Goal: Task Accomplishment & Management: Manage account settings

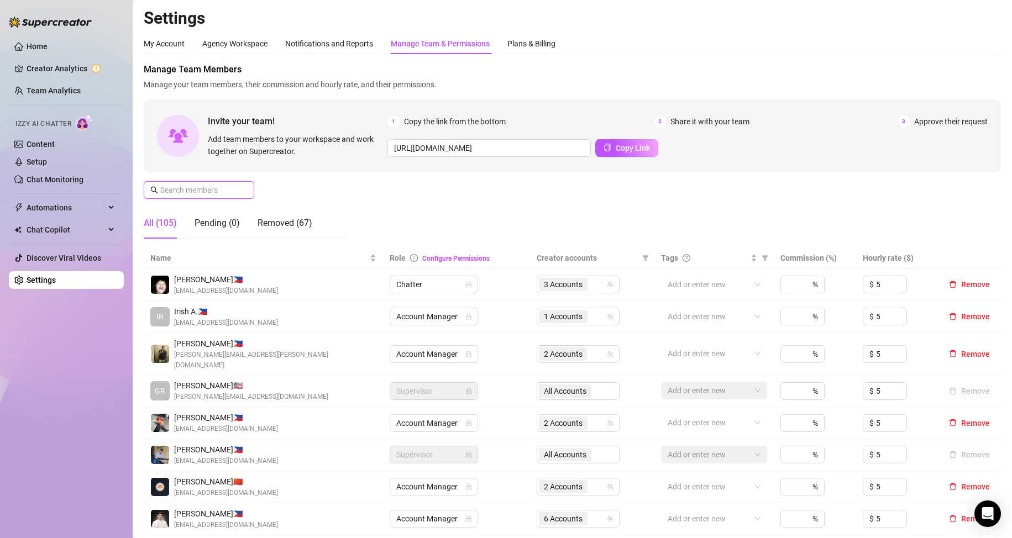
click at [209, 195] on input "text" at bounding box center [199, 190] width 78 height 12
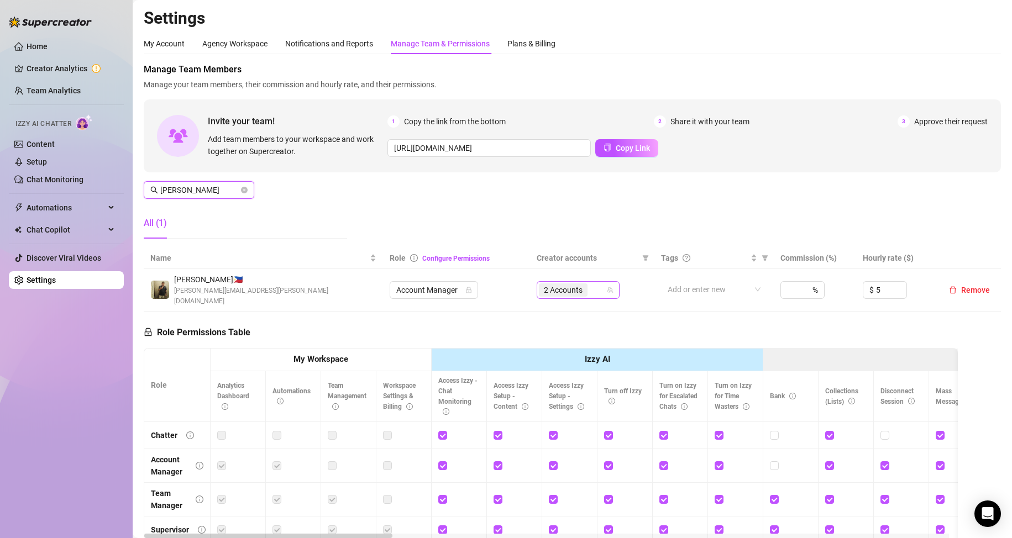
click at [554, 288] on span "2 Accounts" at bounding box center [563, 290] width 39 height 12
type input "[PERSON_NAME]"
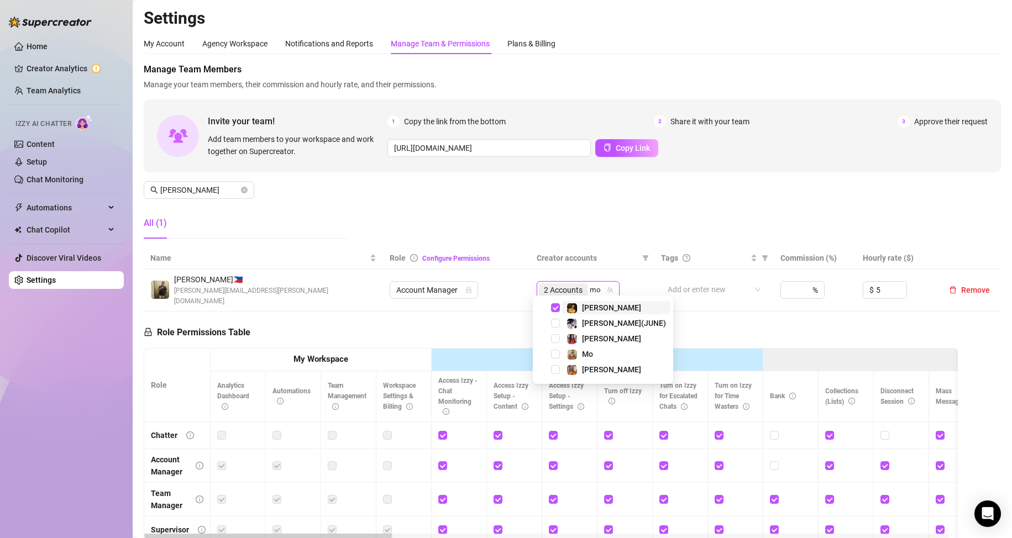
type input "mol"
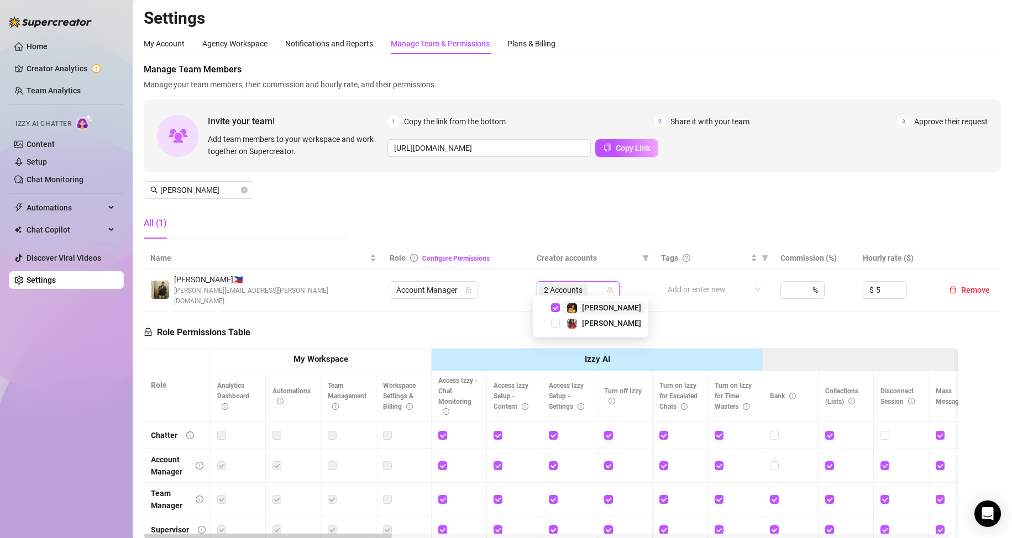
click at [648, 326] on div "Role Permissions Table Role My Workspace Izzy AI OnlyFans Side Menu OnlyFans Ch…" at bounding box center [551, 471] width 814 height 318
click at [589, 284] on div "2 Accounts" at bounding box center [572, 289] width 67 height 15
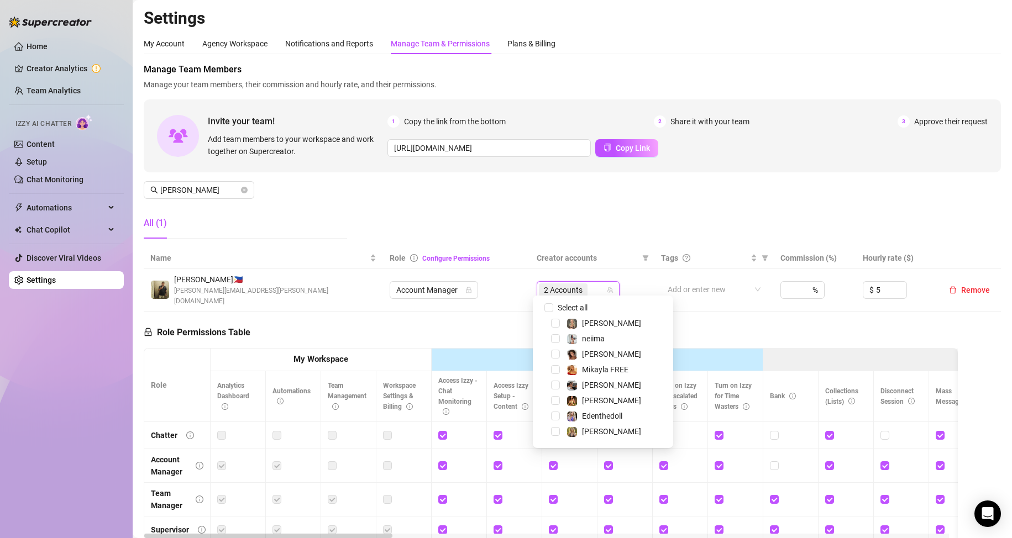
scroll to position [276, 0]
click at [468, 298] on td "Account Manager" at bounding box center [456, 290] width 147 height 43
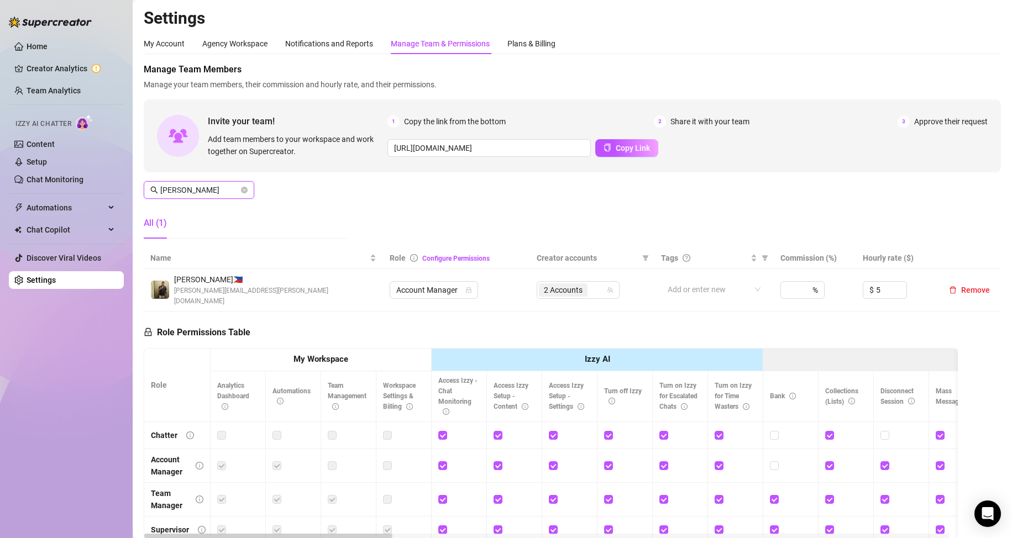
click at [177, 190] on input "[PERSON_NAME]" at bounding box center [199, 190] width 78 height 12
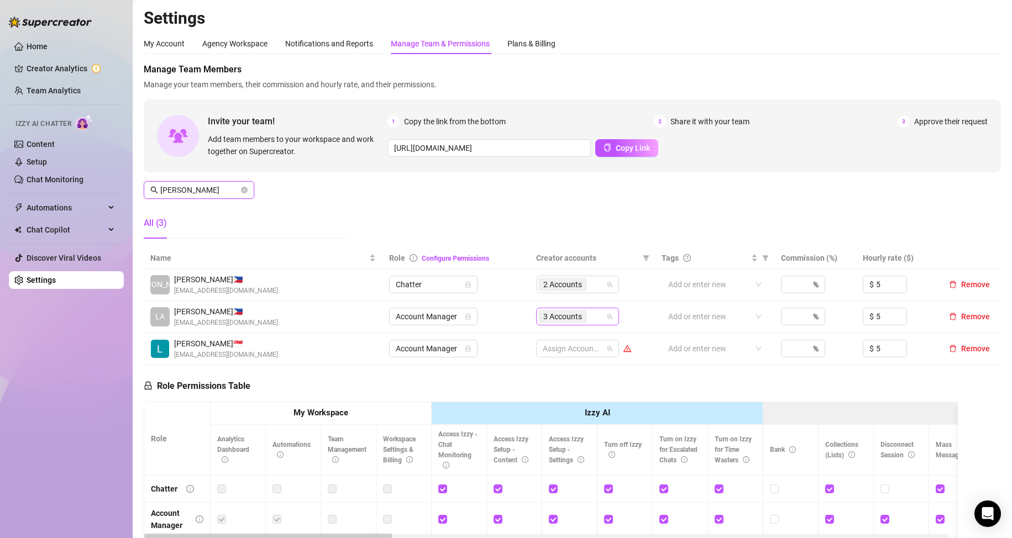
click at [568, 318] on span "3 Accounts" at bounding box center [562, 317] width 39 height 12
type input "[PERSON_NAME]"
type input "rac"
drag, startPoint x: 536, startPoint y: 206, endPoint x: 401, endPoint y: 167, distance: 140.4
click at [536, 205] on div "Manage Team Members Manage your team members, their commission and hourly rate,…" at bounding box center [572, 155] width 857 height 185
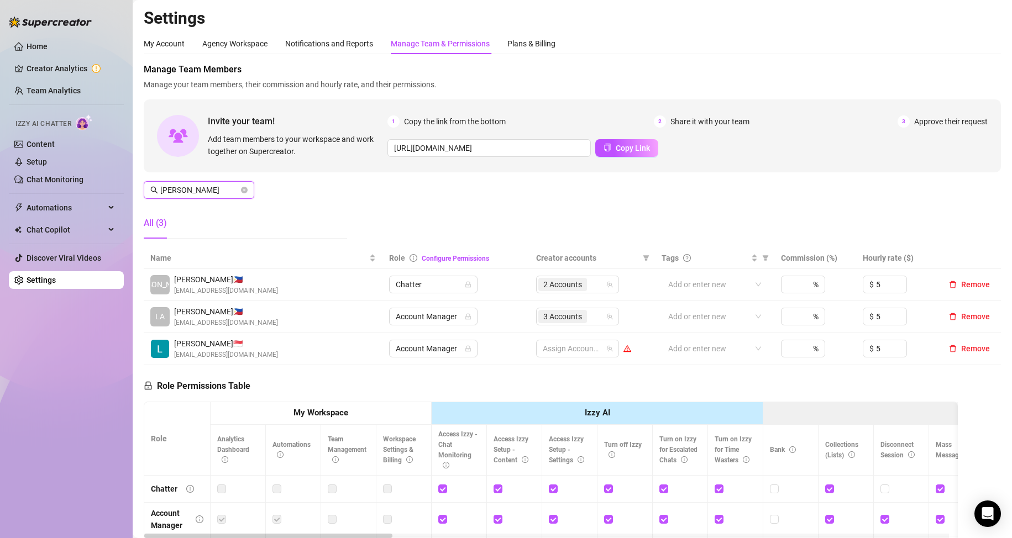
click at [183, 192] on input "[PERSON_NAME]" at bounding box center [199, 190] width 78 height 12
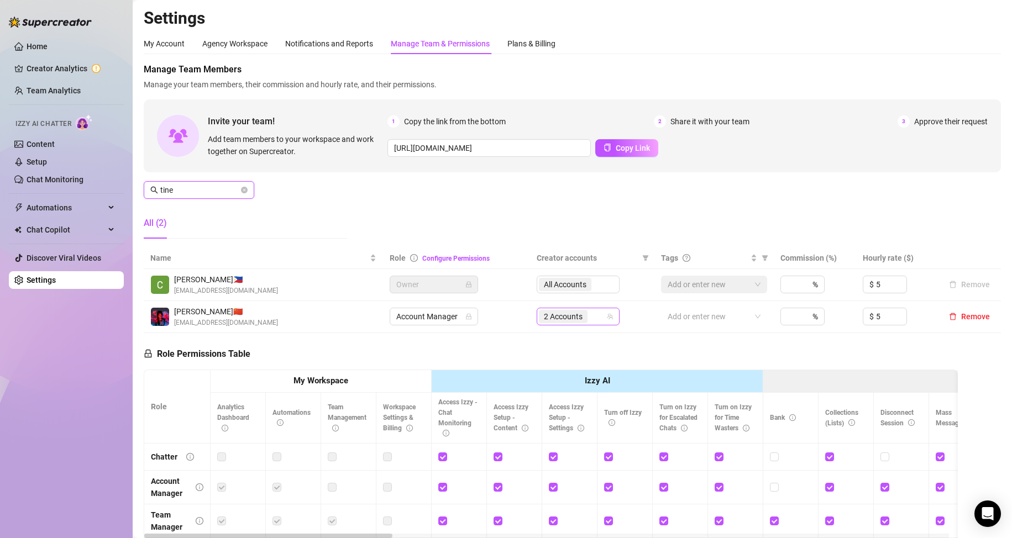
click at [562, 319] on span "2 Accounts" at bounding box center [563, 317] width 39 height 12
type input "tine"
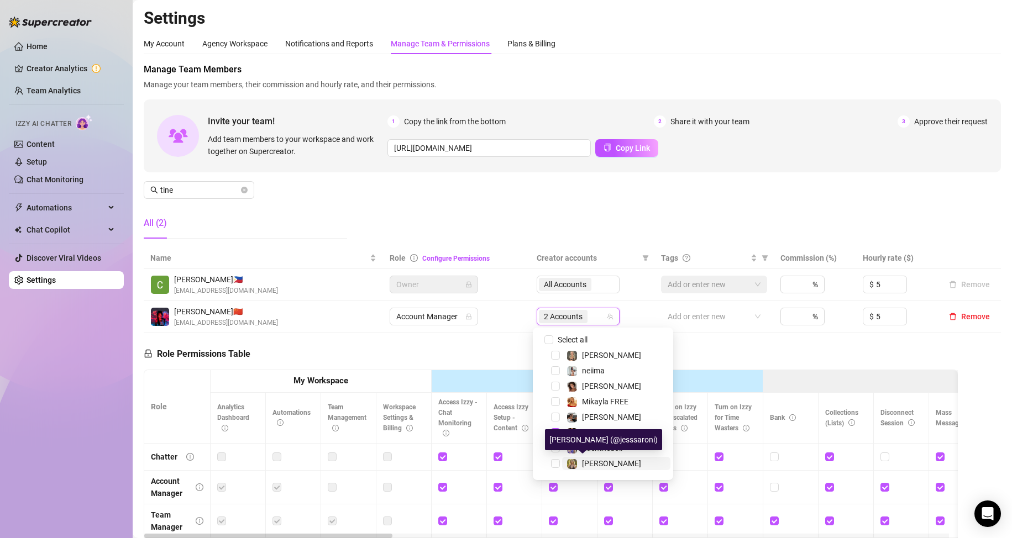
click at [596, 458] on div "[PERSON_NAME]" at bounding box center [611, 463] width 59 height 13
click at [452, 217] on div "Manage Team Members Manage your team members, their commission and hourly rate,…" at bounding box center [572, 155] width 857 height 185
